Goal: Use online tool/utility: Utilize a website feature to perform a specific function

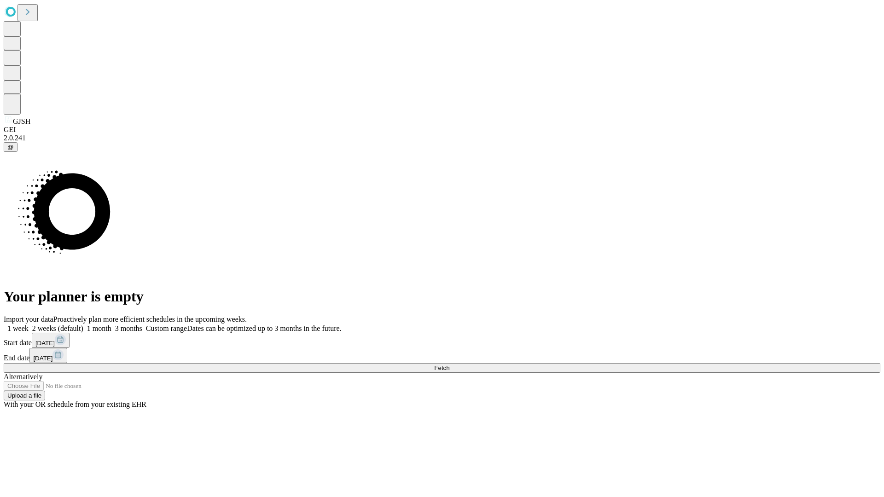
click at [449, 364] on span "Fetch" at bounding box center [441, 367] width 15 height 7
